Goal: Task Accomplishment & Management: Use online tool/utility

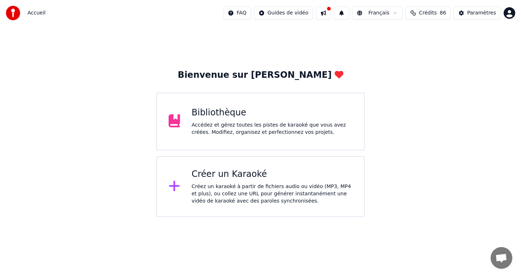
click at [258, 133] on div "Accédez et gérez toutes les pistes de karaoké que vous avez créées. Modifiez, o…" at bounding box center [272, 129] width 161 height 14
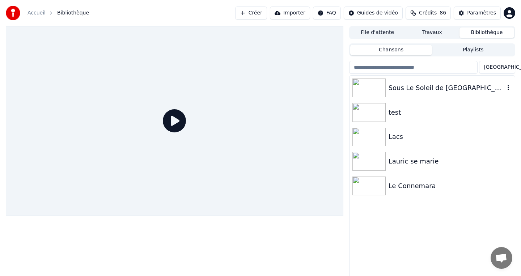
click at [405, 87] on div "Sous Le Soleil de [GEOGRAPHIC_DATA]" at bounding box center [447, 88] width 116 height 10
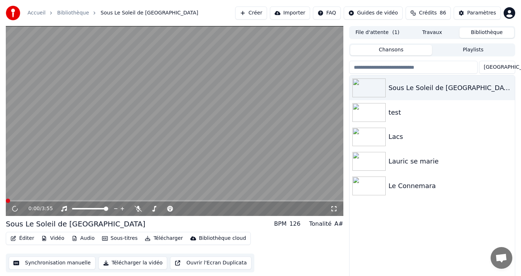
scroll to position [6, 0]
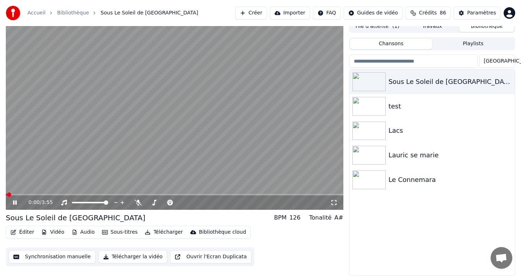
click at [13, 202] on icon at bounding box center [20, 203] width 17 height 6
click at [86, 232] on button "Audio" at bounding box center [83, 232] width 29 height 10
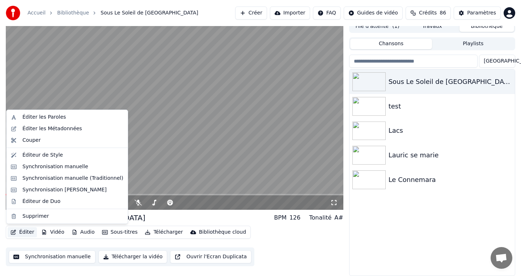
click at [28, 234] on button "Éditer" at bounding box center [22, 232] width 29 height 10
click at [27, 157] on div "Éditeur de Style" at bounding box center [42, 155] width 41 height 7
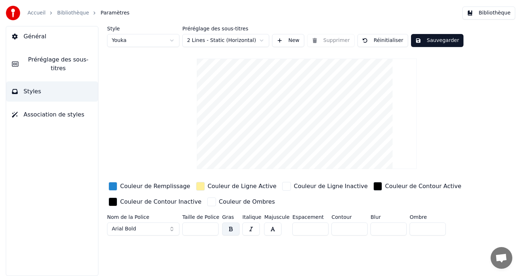
click at [27, 157] on div "Général Préréglage des sous-titres Styles Association de styles" at bounding box center [52, 151] width 93 height 250
click at [67, 15] on link "Bibliothèque" at bounding box center [73, 12] width 32 height 7
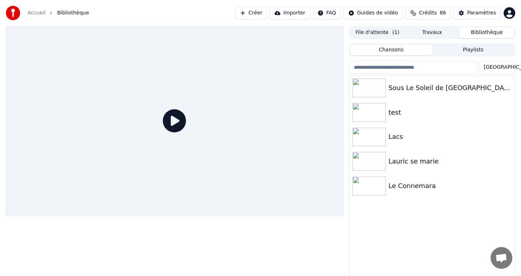
click at [27, 225] on div at bounding box center [175, 154] width 338 height 256
click at [407, 78] on div "Sous Le Soleil de [GEOGRAPHIC_DATA]" at bounding box center [432, 88] width 165 height 25
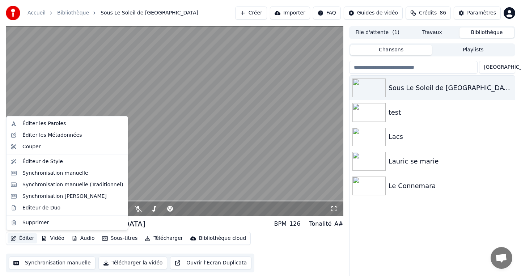
click at [20, 239] on button "Éditer" at bounding box center [22, 239] width 29 height 10
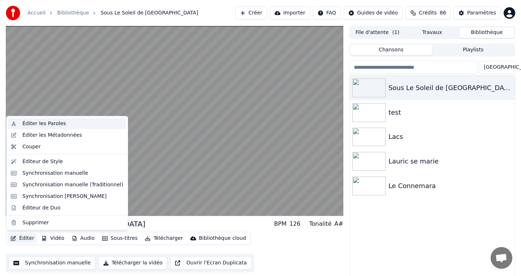
click at [37, 120] on div "Éditer les Paroles" at bounding box center [43, 123] width 43 height 7
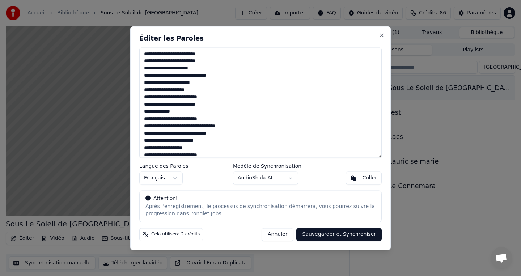
click at [146, 101] on textarea at bounding box center [260, 102] width 243 height 110
click at [282, 234] on button "Annuler" at bounding box center [278, 234] width 32 height 13
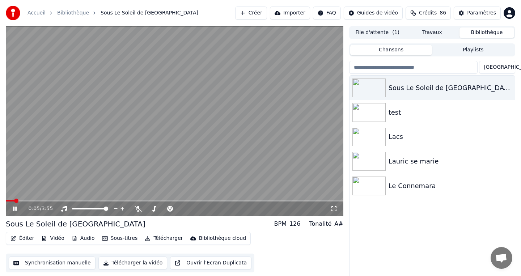
click at [16, 208] on icon at bounding box center [15, 209] width 4 height 4
click at [19, 239] on button "Éditer" at bounding box center [22, 238] width 29 height 10
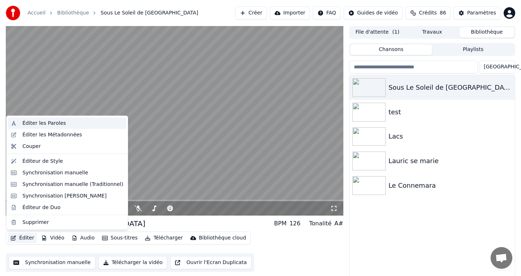
click at [30, 123] on div "Éditer les Paroles" at bounding box center [43, 123] width 43 height 7
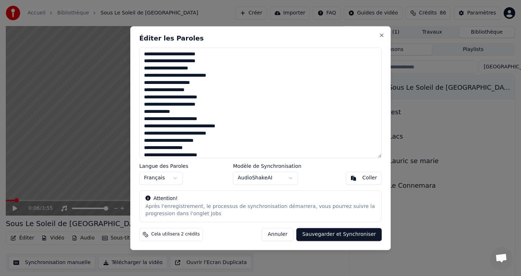
drag, startPoint x: 181, startPoint y: 113, endPoint x: 130, endPoint y: 49, distance: 81.9
click at [130, 49] on div "Éditer les Paroles Langue des Paroles Français Modèle de Synchronisation AudioS…" at bounding box center [260, 138] width 261 height 224
click at [274, 234] on button "Annuler" at bounding box center [278, 234] width 32 height 13
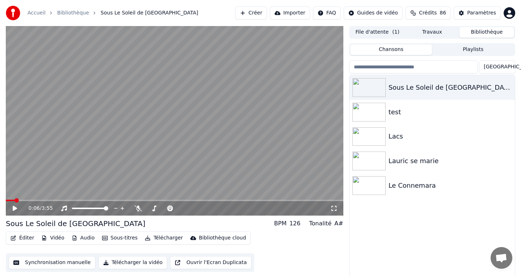
click at [24, 234] on button "Éditer" at bounding box center [22, 238] width 29 height 10
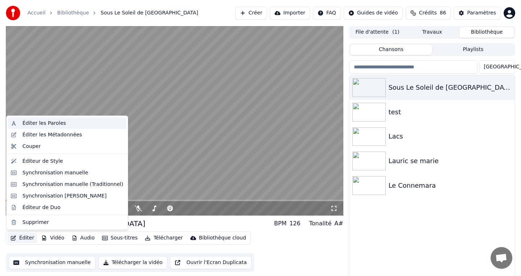
click at [61, 121] on div "Éditer les Paroles" at bounding box center [43, 123] width 43 height 7
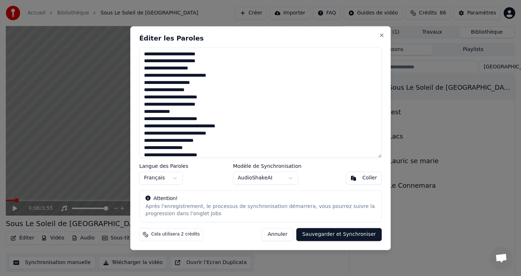
click at [256, 131] on textarea at bounding box center [260, 102] width 243 height 110
